Goal: Information Seeking & Learning: Check status

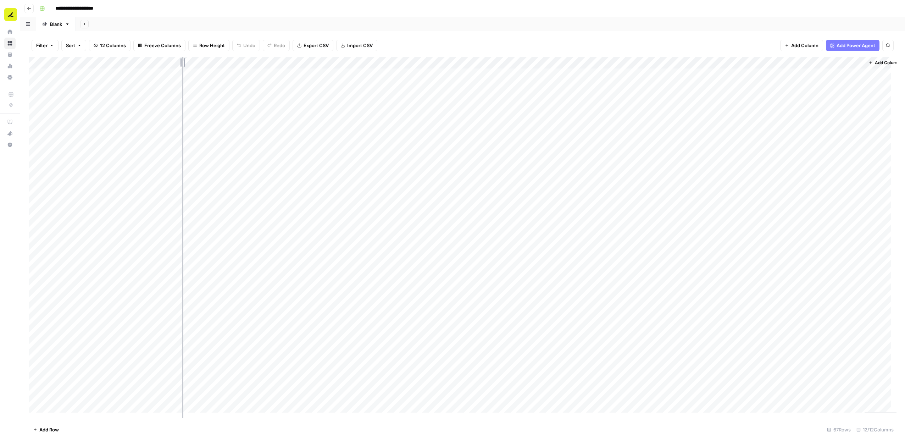
drag, startPoint x: 181, startPoint y: 64, endPoint x: 182, endPoint y: 72, distance: 7.9
click at [182, 72] on div "Add Column" at bounding box center [463, 237] width 868 height 361
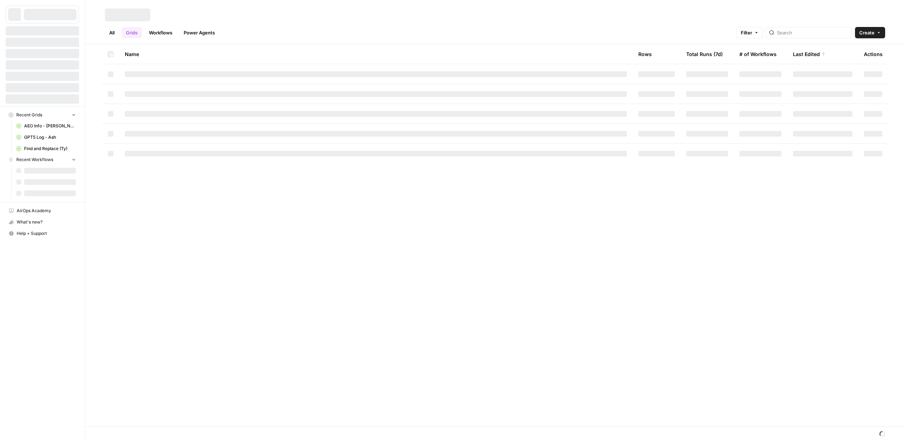
click at [157, 33] on link "Workflows" at bounding box center [161, 32] width 32 height 11
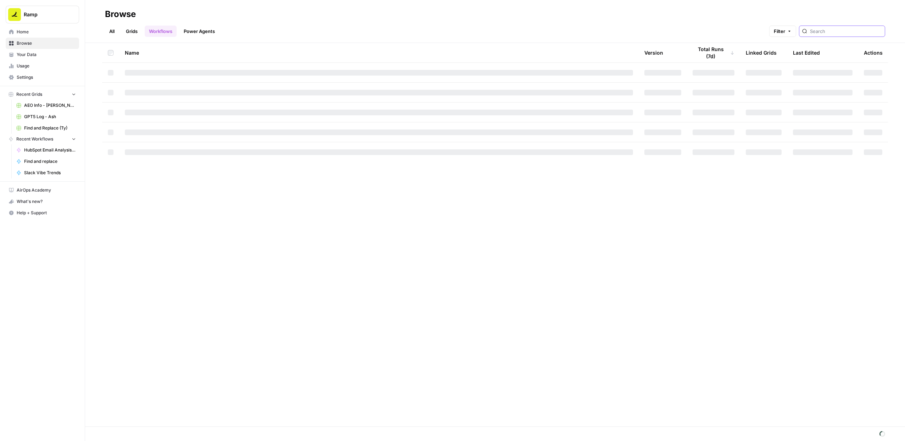
click at [836, 32] on input "search" at bounding box center [846, 31] width 72 height 7
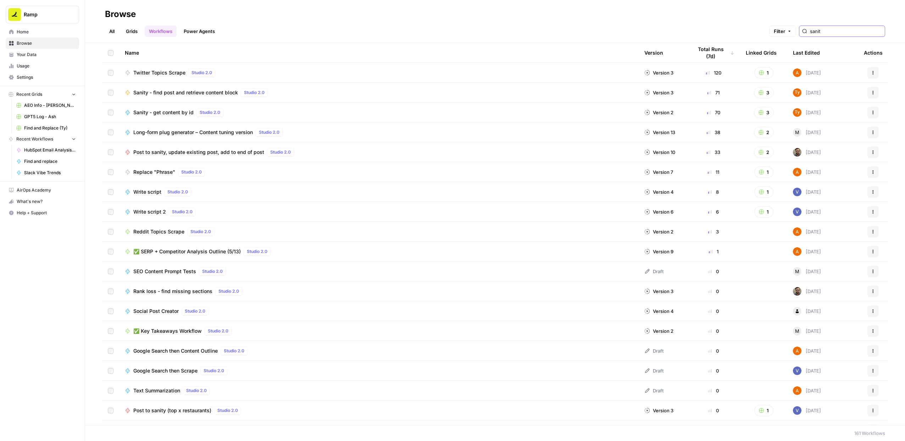
type input "sanity"
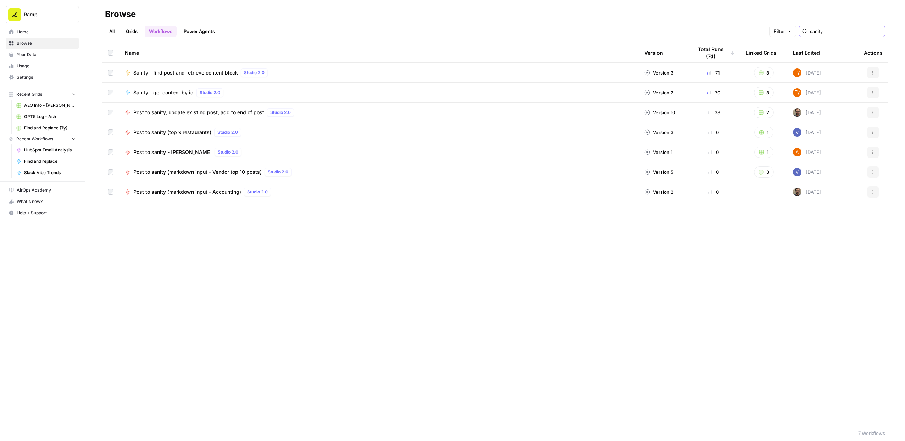
click at [880, 28] on input "sanity" at bounding box center [846, 31] width 72 height 7
click at [879, 29] on input "sanity" at bounding box center [846, 31] width 72 height 7
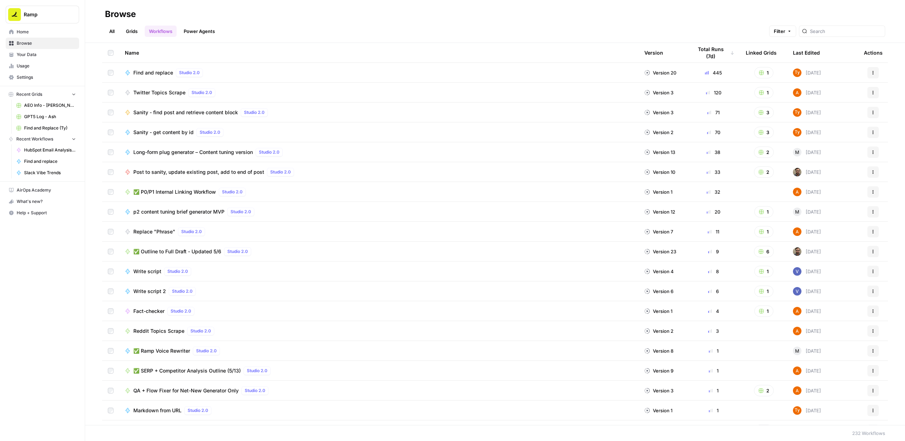
click at [155, 75] on span "Find and replace" at bounding box center [153, 72] width 40 height 7
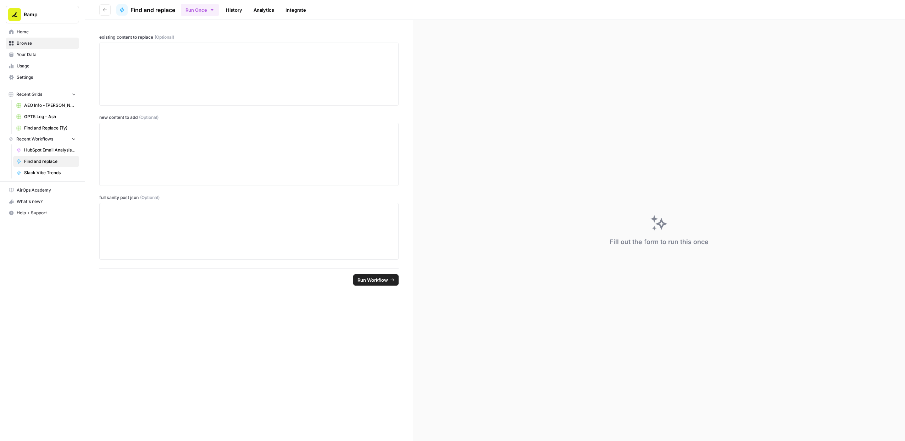
click at [236, 10] on link "History" at bounding box center [234, 9] width 25 height 11
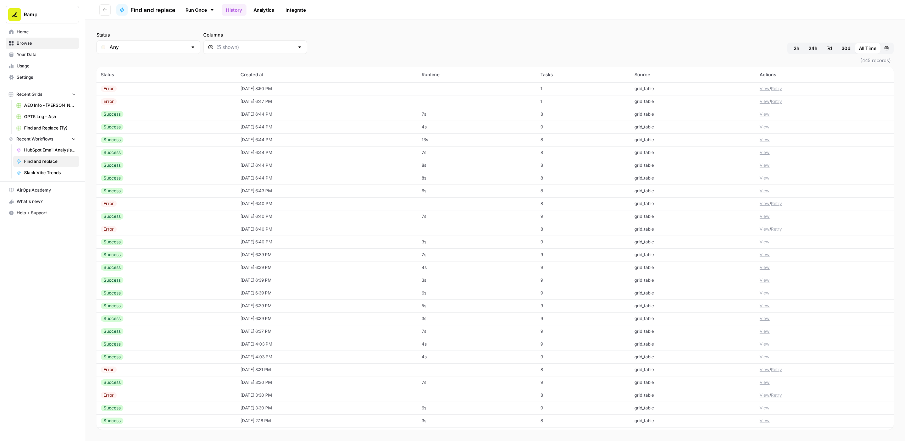
click at [160, 115] on div "Success" at bounding box center [166, 114] width 131 height 6
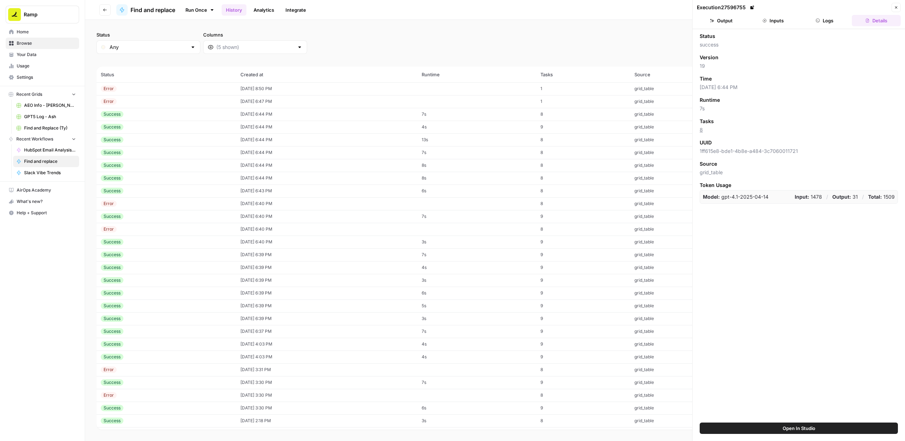
click at [768, 20] on button "Inputs" at bounding box center [772, 20] width 49 height 11
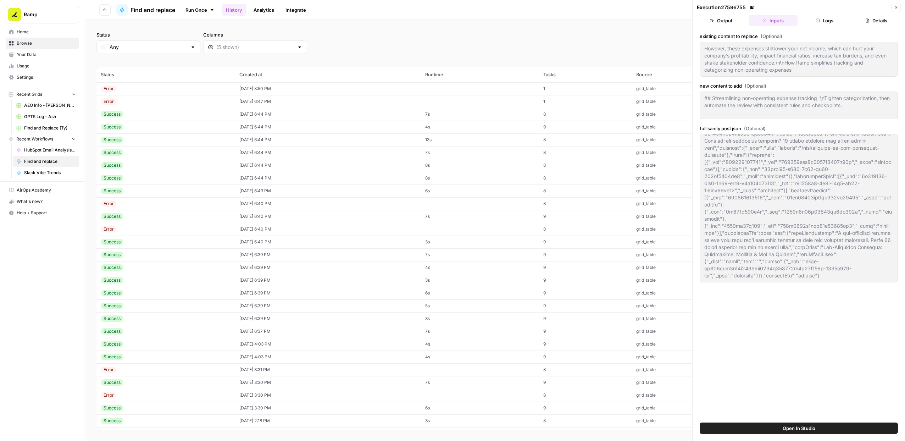
click at [711, 21] on icon "button" at bounding box center [712, 21] width 4 height 4
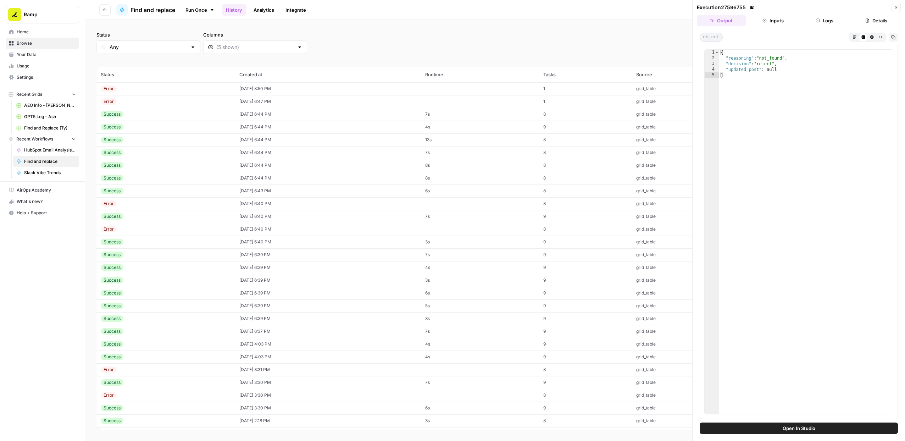
click at [762, 21] on button "Inputs" at bounding box center [772, 20] width 49 height 11
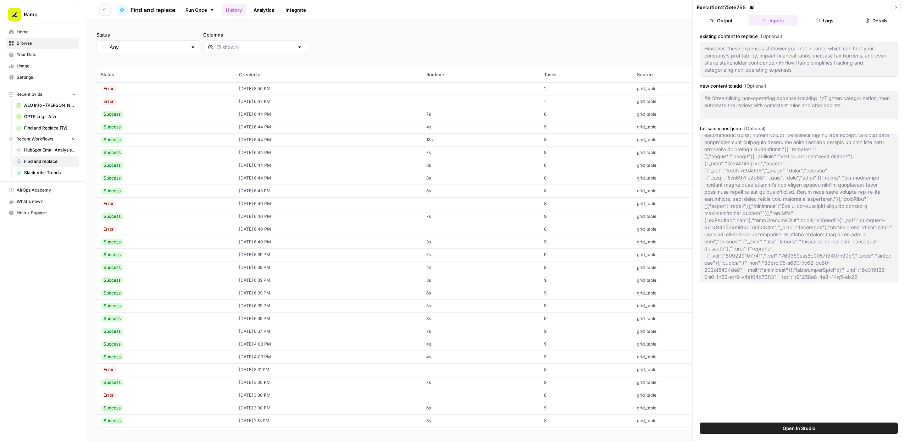
click at [323, 115] on td "08/14/25 at 6:44 PM" at bounding box center [328, 114] width 187 height 13
click at [351, 129] on td "08/14/25 at 6:44 PM" at bounding box center [328, 127] width 187 height 13
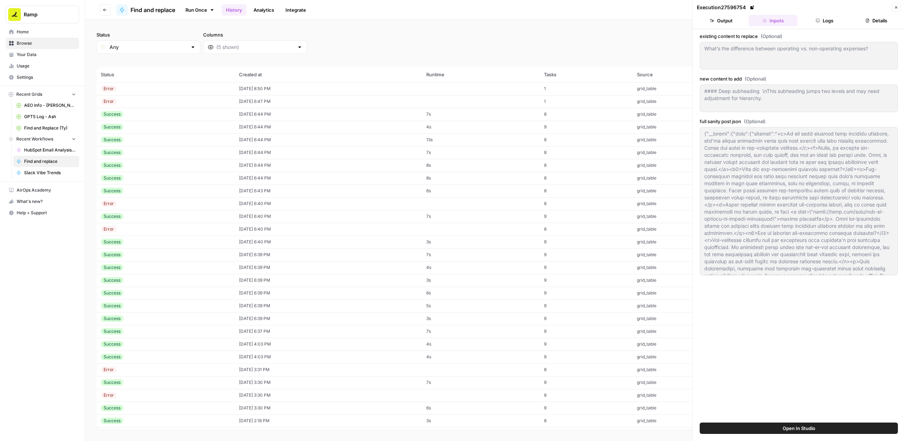
click at [194, 9] on link "Run Once" at bounding box center [200, 10] width 38 height 12
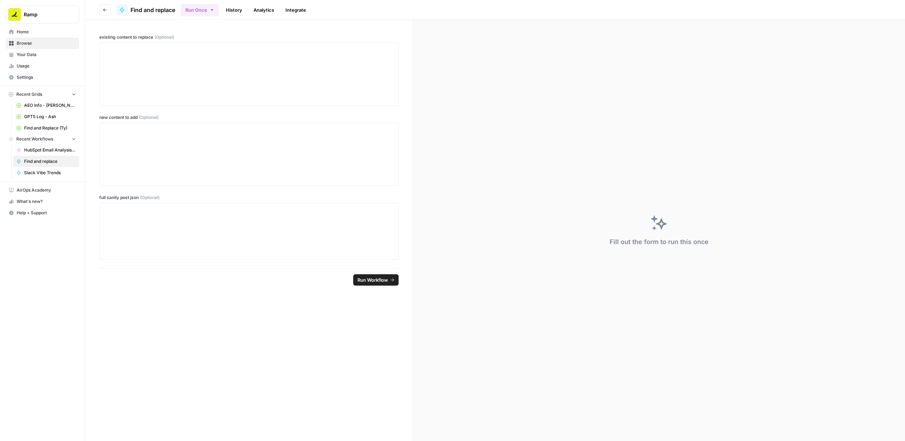
click at [243, 10] on link "History" at bounding box center [234, 9] width 25 height 11
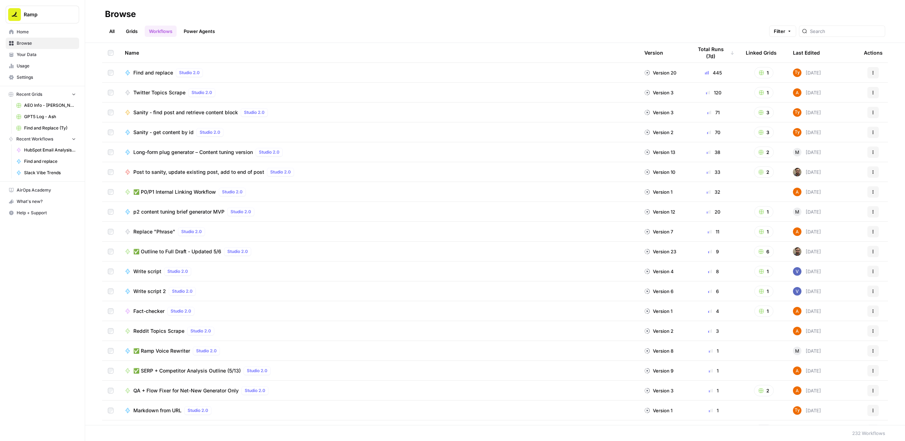
click at [152, 56] on div "Name" at bounding box center [379, 53] width 508 height 20
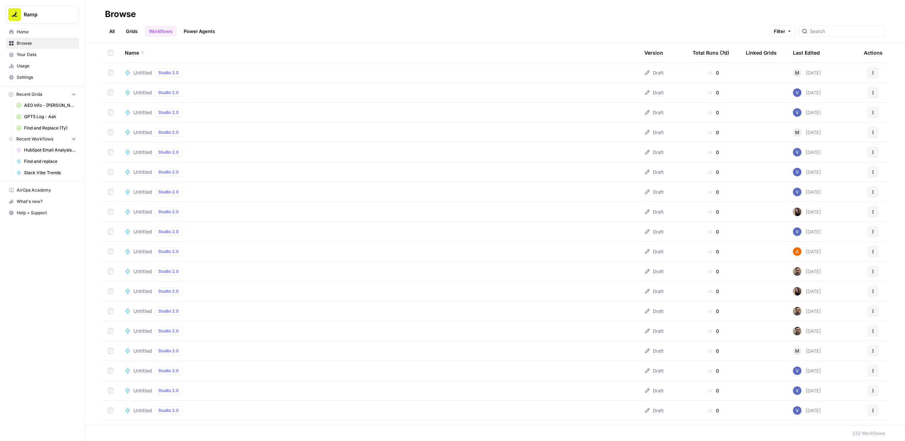
click at [149, 55] on div "Name" at bounding box center [379, 53] width 508 height 20
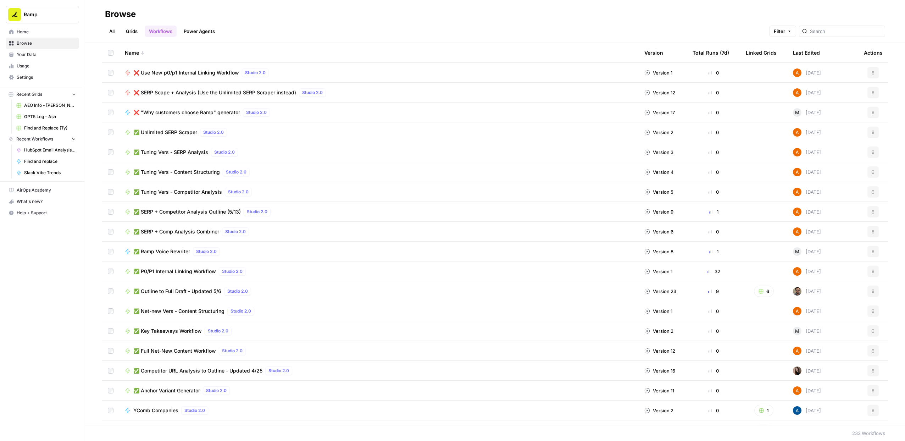
click at [825, 32] on div at bounding box center [842, 31] width 86 height 11
type input "sanity"
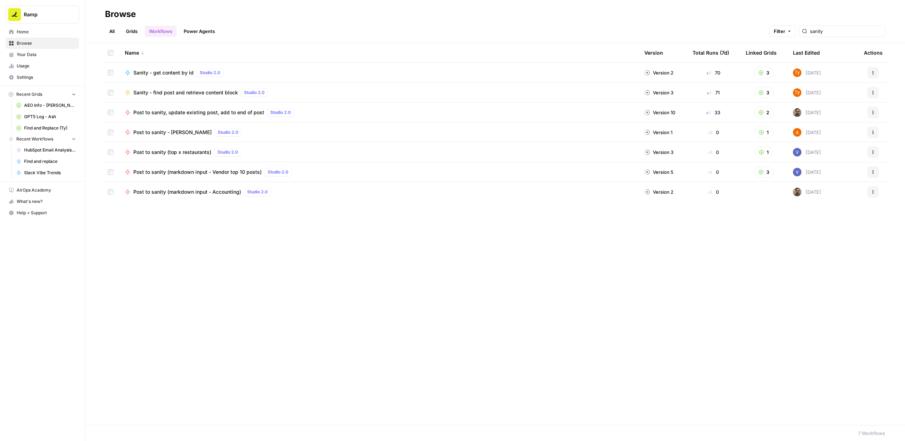
click at [184, 74] on span "Sanity - get content by id" at bounding box center [163, 72] width 60 height 7
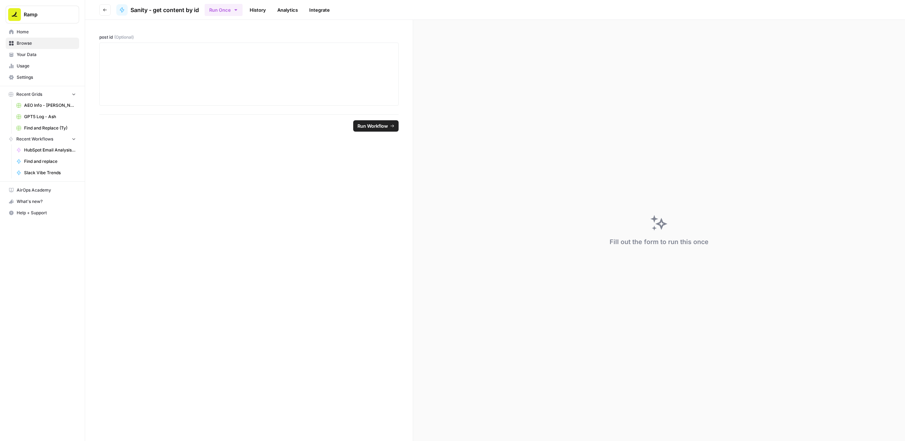
click at [254, 12] on link "History" at bounding box center [257, 9] width 25 height 11
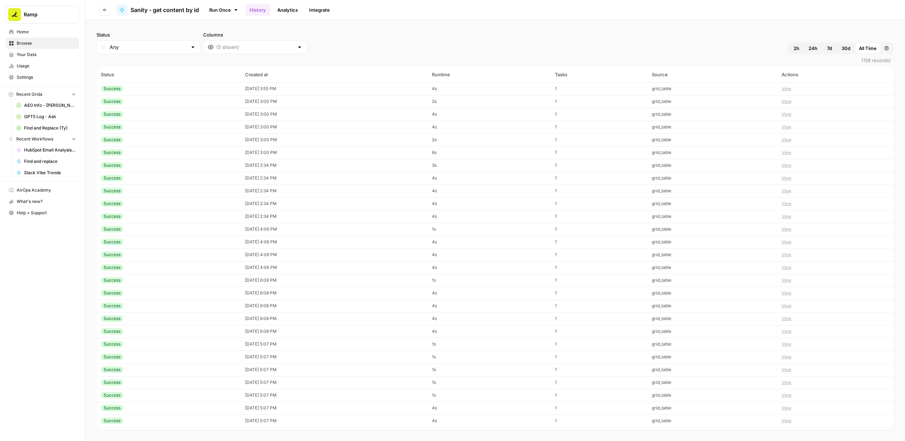
click at [165, 93] on td "Success" at bounding box center [168, 88] width 144 height 13
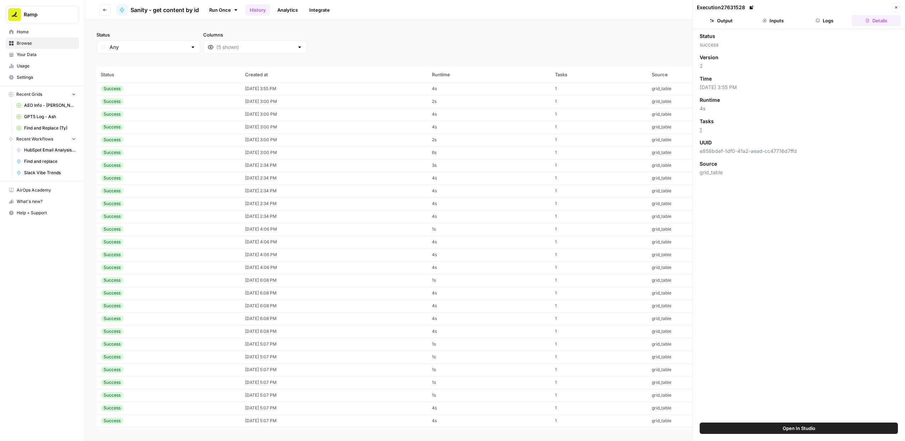
click at [778, 26] on button "Inputs" at bounding box center [772, 20] width 49 height 11
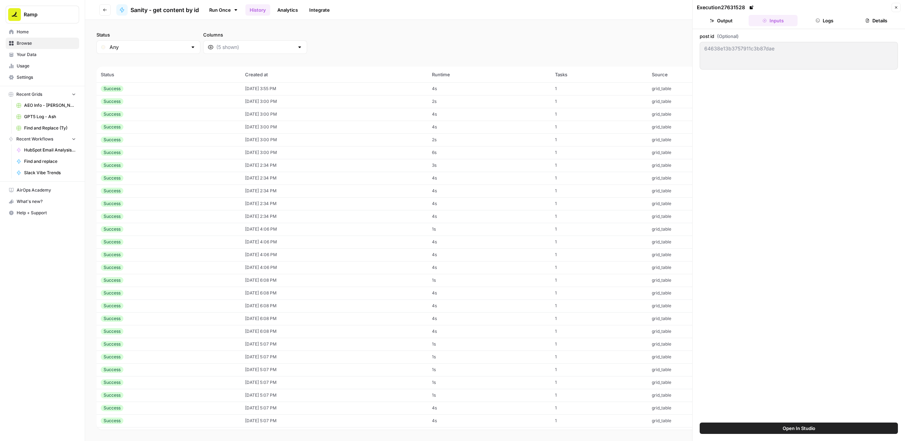
click at [819, 22] on icon "button" at bounding box center [817, 20] width 4 height 4
